Goal: Find specific page/section: Find specific page/section

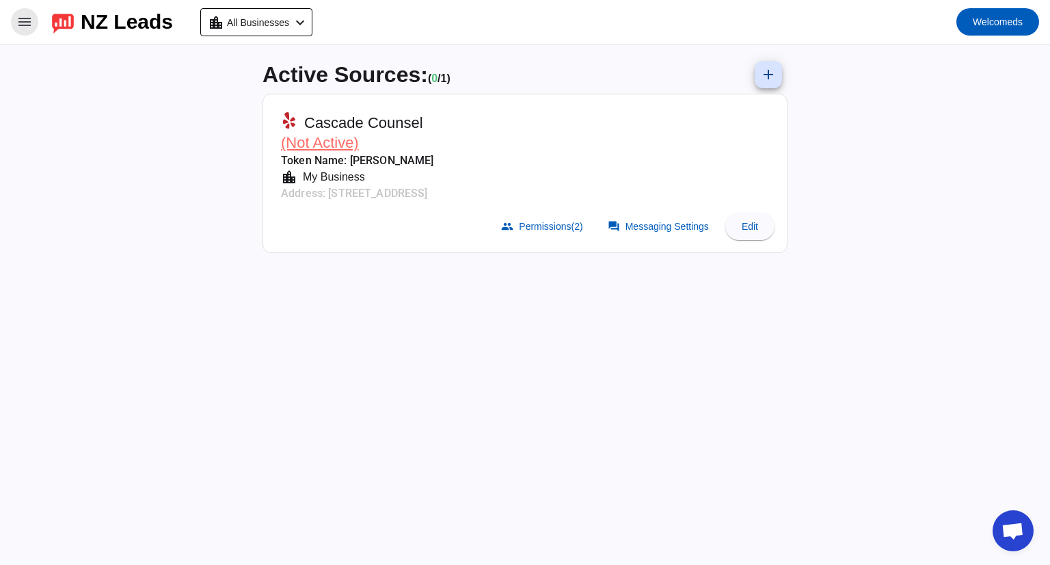
click at [30, 25] on mat-icon "menu" at bounding box center [24, 22] width 16 height 16
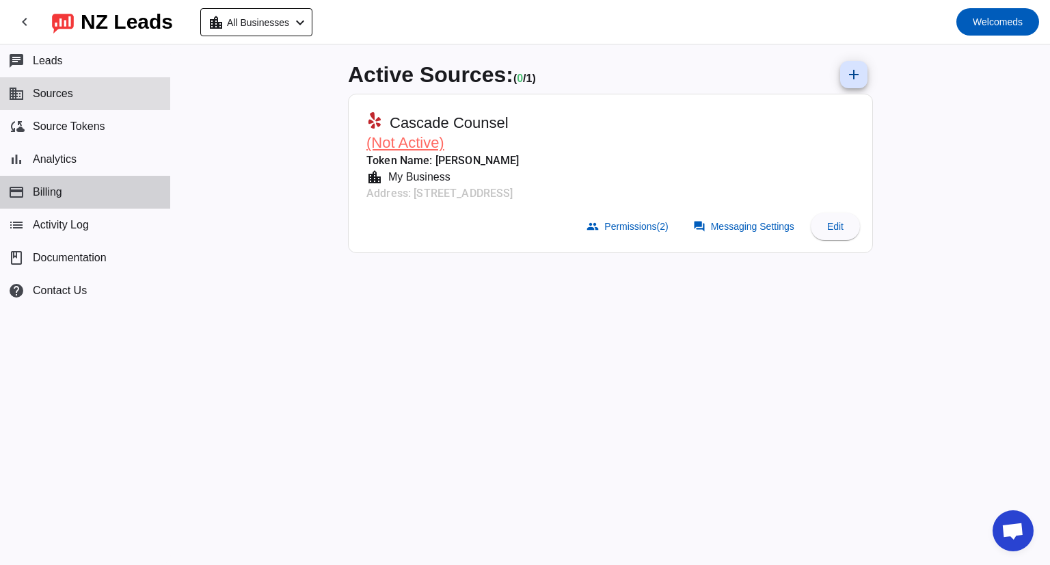
click at [81, 184] on button "payment Billing" at bounding box center [85, 192] width 170 height 33
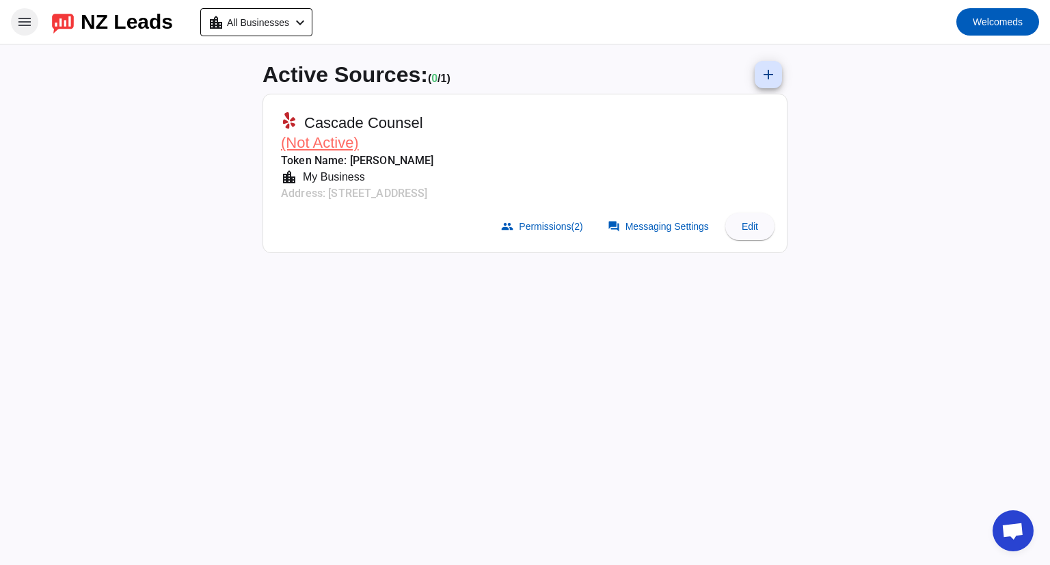
click at [31, 31] on span at bounding box center [24, 21] width 33 height 33
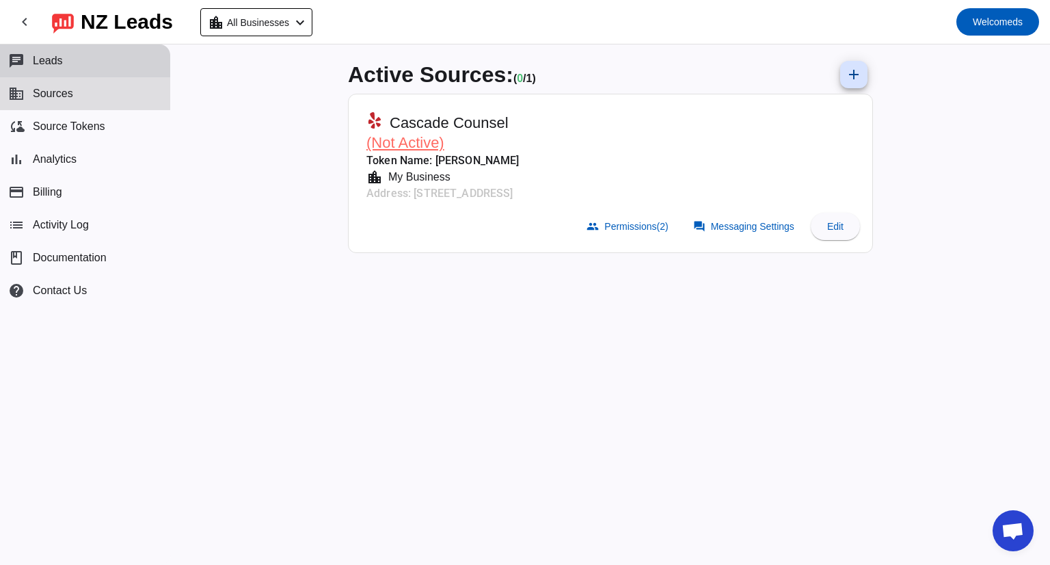
click at [75, 67] on button "chat Leads" at bounding box center [85, 60] width 170 height 33
